Goal: Download file/media

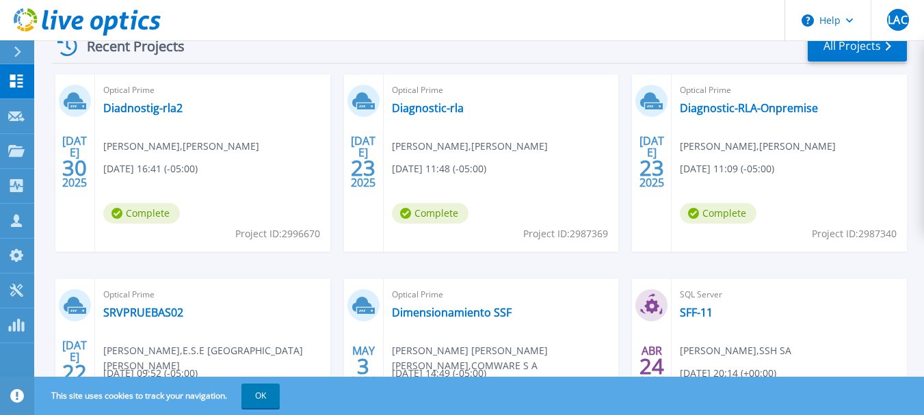
scroll to position [205, 0]
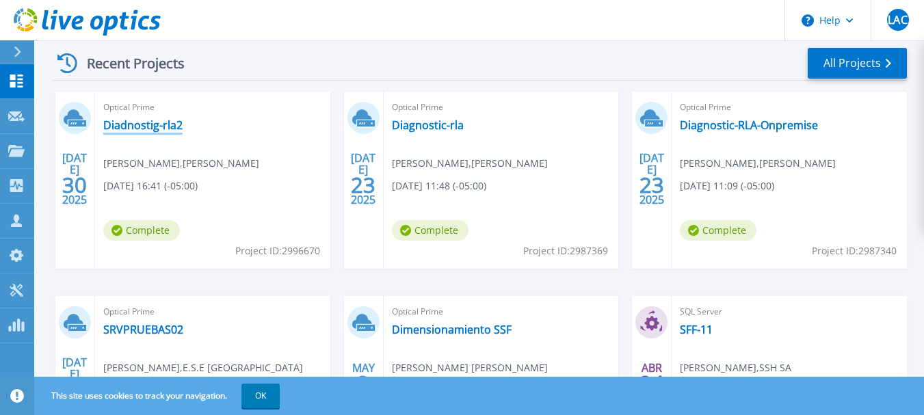
click at [152, 122] on link "Diadnostig-rla2" at bounding box center [142, 125] width 79 height 14
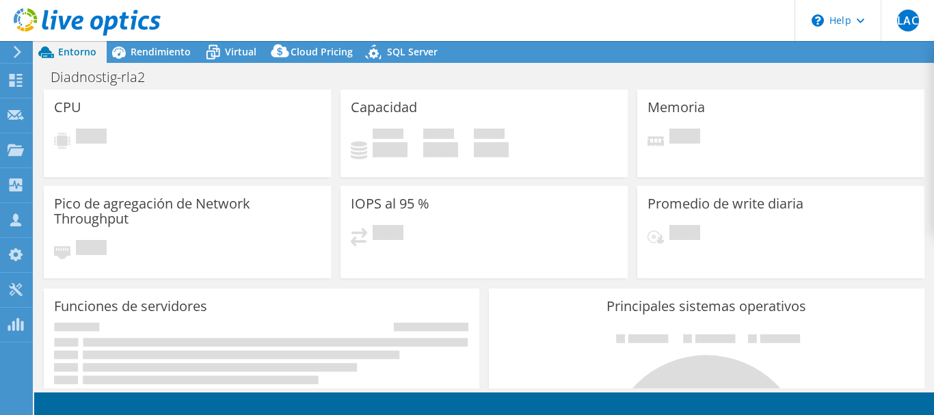
select select "USD"
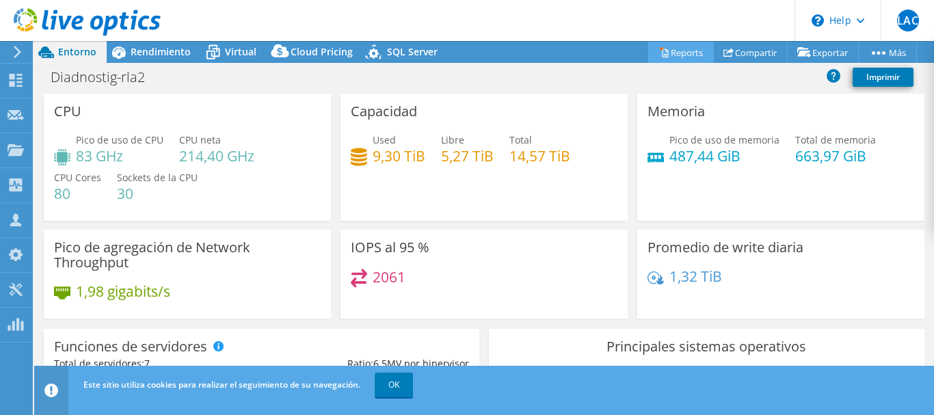
click at [675, 50] on link "Reports" at bounding box center [682, 52] width 66 height 21
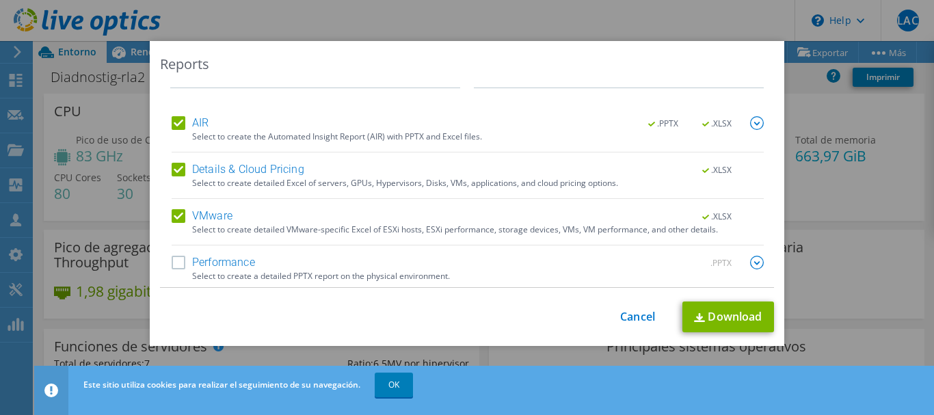
scroll to position [51, 0]
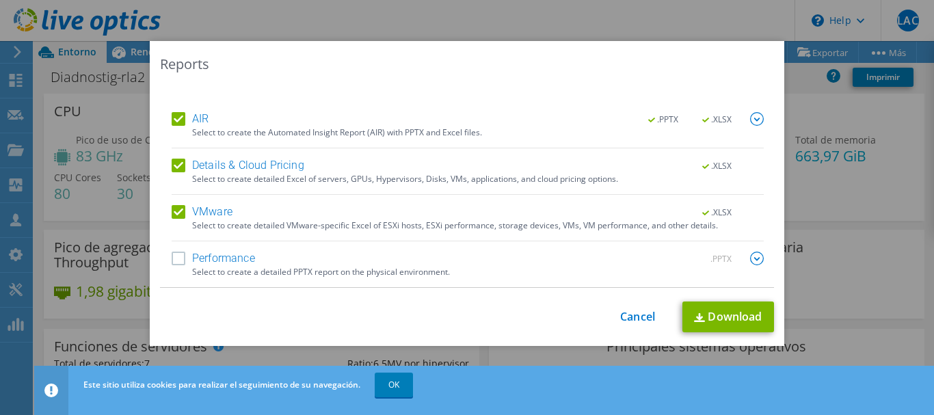
click at [177, 255] on label "Performance" at bounding box center [213, 259] width 83 height 14
click at [0, 0] on input "Performance" at bounding box center [0, 0] width 0 height 0
click at [724, 315] on link "Download" at bounding box center [729, 317] width 92 height 31
click at [608, 25] on div "Reports Select Region for Cloud Pricing Asia Pacific (Hong Kong) Asia Pacific (…" at bounding box center [467, 207] width 934 height 415
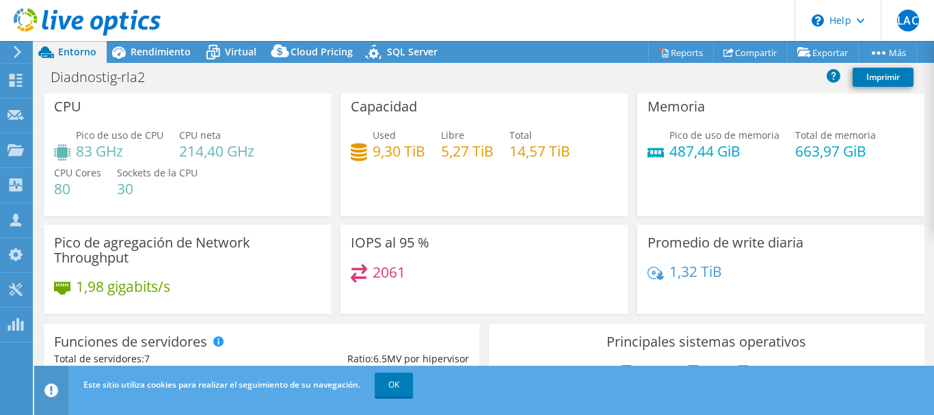
scroll to position [0, 0]
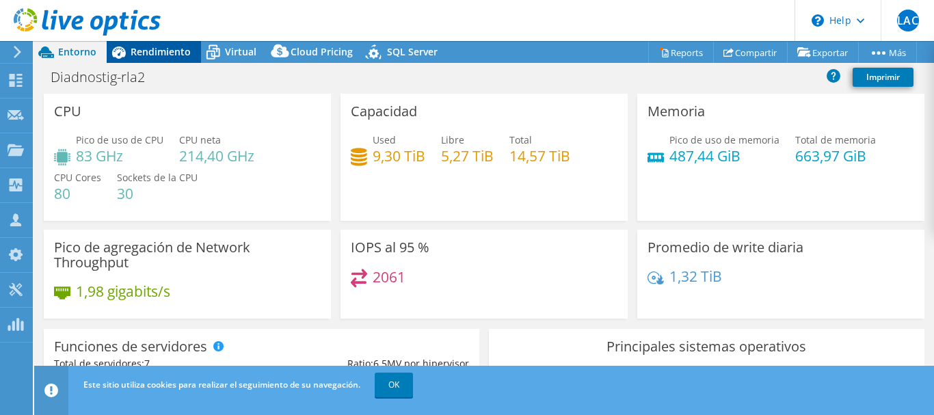
click at [144, 49] on span "Rendimiento" at bounding box center [161, 51] width 60 height 13
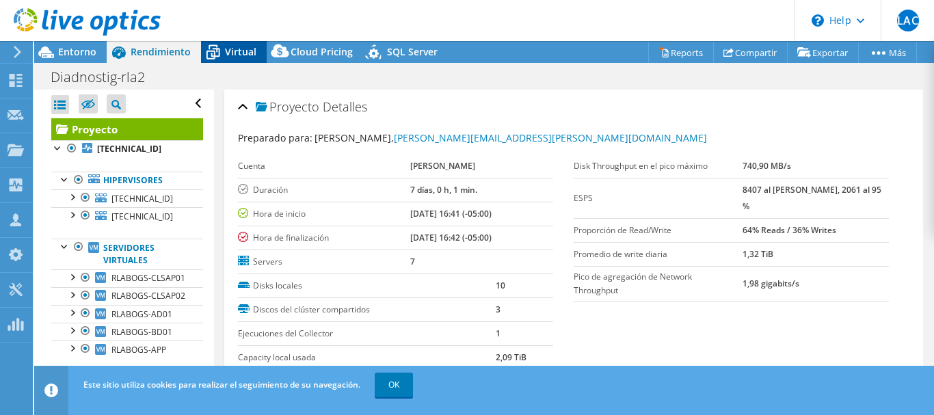
click at [238, 53] on span "Virtual" at bounding box center [240, 51] width 31 height 13
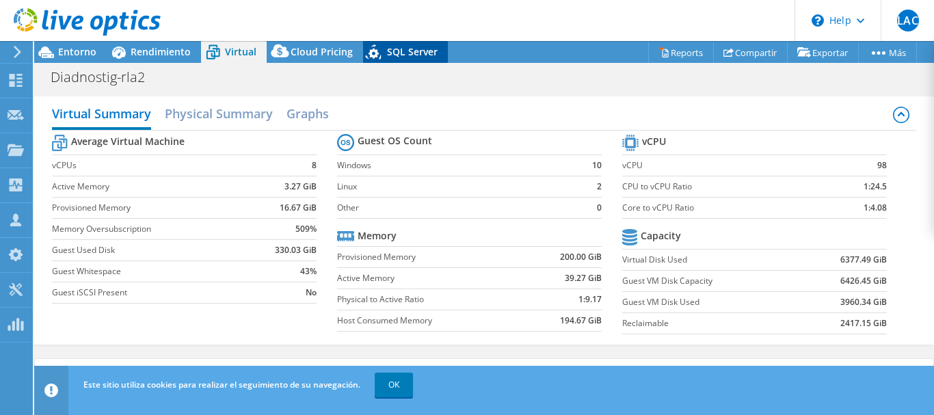
click at [395, 49] on span "SQL Server" at bounding box center [412, 51] width 51 height 13
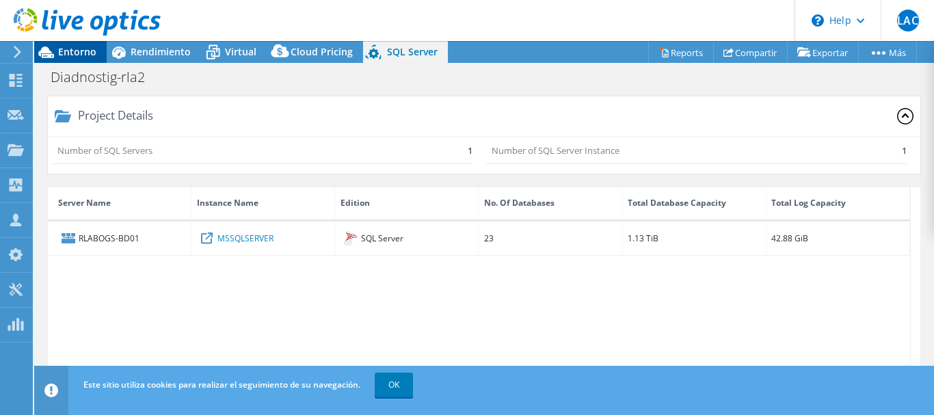
click at [79, 51] on span "Entorno" at bounding box center [77, 51] width 38 height 13
